Goal: Information Seeking & Learning: Learn about a topic

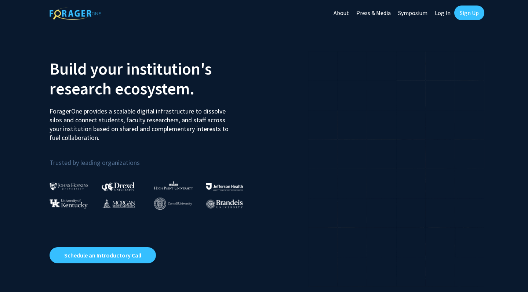
click at [443, 12] on link "Log In" at bounding box center [442, 13] width 23 height 26
select select
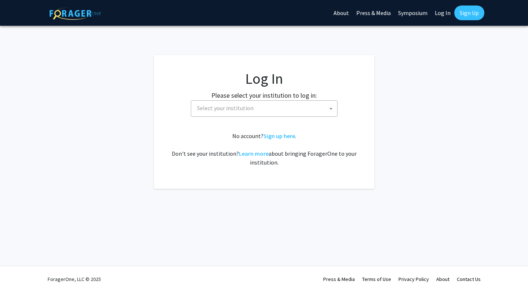
click at [285, 102] on span "Select your institution" at bounding box center [265, 107] width 143 height 15
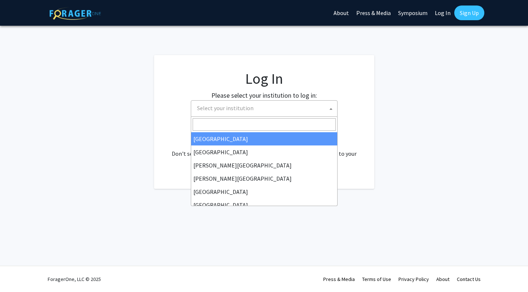
type input "u"
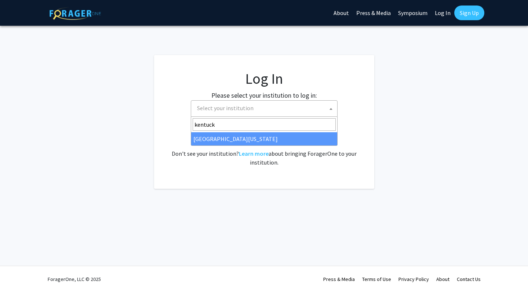
type input "kentuck"
select select "13"
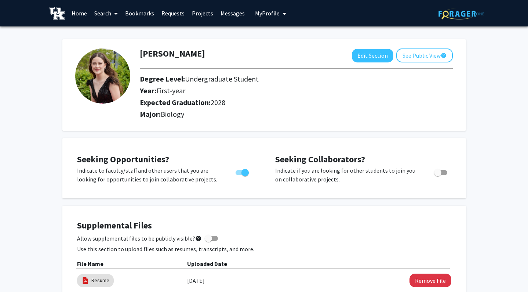
click at [105, 12] on link "Search" at bounding box center [106, 13] width 31 height 26
click at [116, 47] on span "Students" at bounding box center [113, 48] width 45 height 15
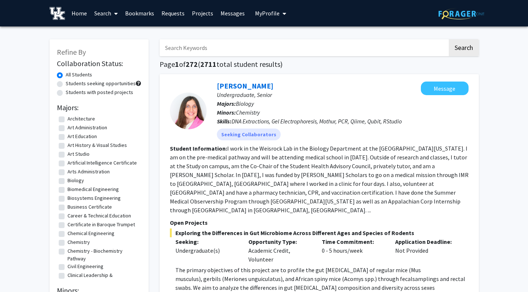
click at [77, 180] on label "Biology" at bounding box center [75, 180] width 17 height 8
click at [72, 180] on input "Biology" at bounding box center [69, 178] width 5 height 5
checkbox input "true"
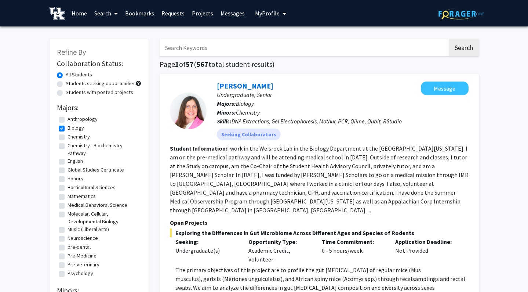
scroll to position [17, 0]
click at [99, 14] on link "Search" at bounding box center [106, 13] width 31 height 26
click at [108, 33] on span "Faculty/Staff" at bounding box center [118, 33] width 54 height 15
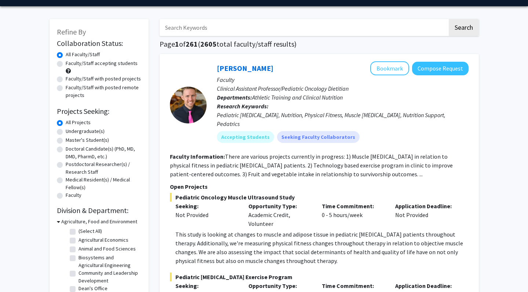
scroll to position [22, 0]
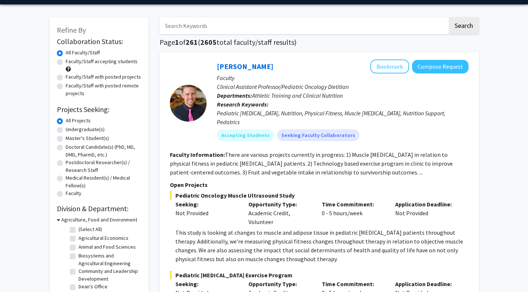
click at [81, 129] on label "Undergraduate(s)" at bounding box center [85, 129] width 39 height 8
click at [70, 129] on input "Undergraduate(s)" at bounding box center [68, 127] width 5 height 5
radio input "true"
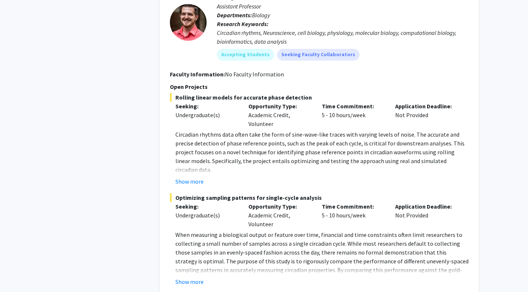
scroll to position [1666, 0]
click at [185, 276] on button "Show more" at bounding box center [189, 280] width 28 height 9
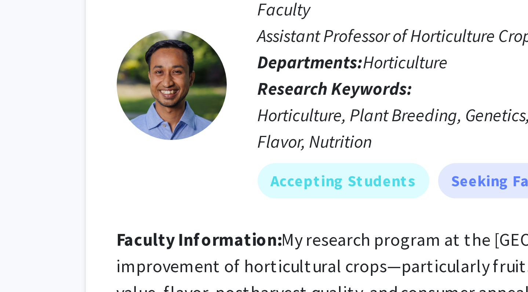
scroll to position [534, 0]
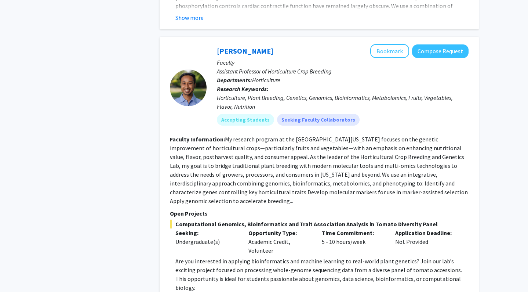
scroll to position [510, 0]
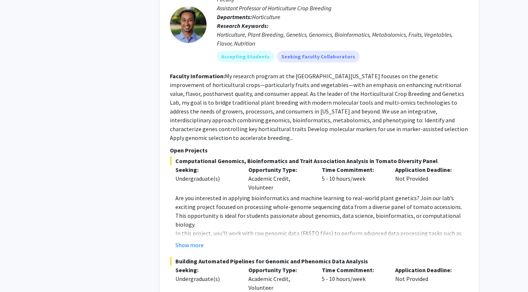
scroll to position [573, 0]
click at [198, 241] on button "Show more" at bounding box center [189, 245] width 28 height 9
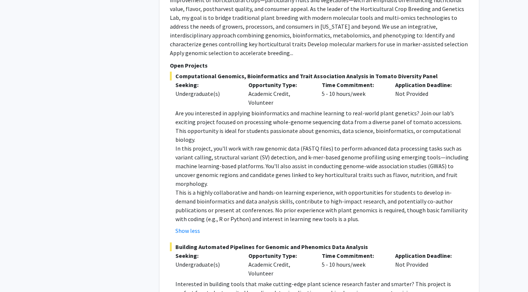
scroll to position [676, 0]
